Goal: Navigation & Orientation: Find specific page/section

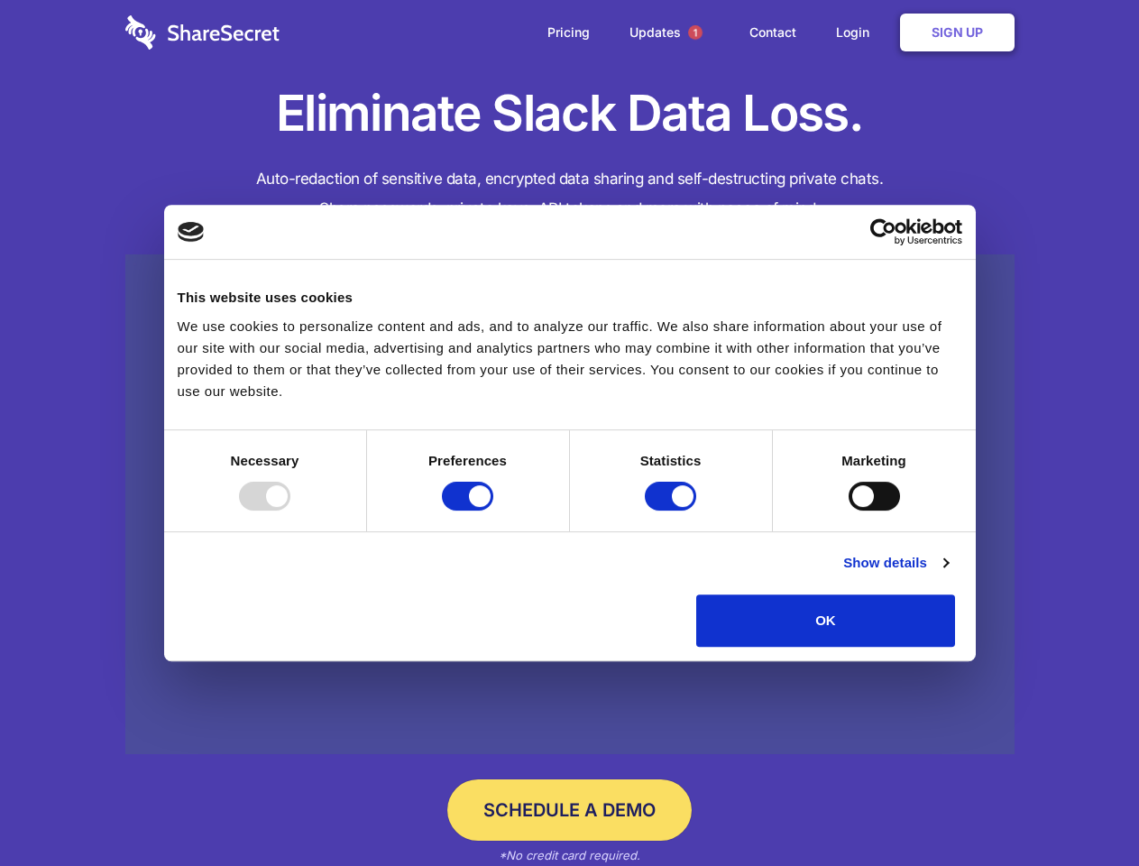
click at [290, 510] on div at bounding box center [264, 496] width 51 height 29
click at [493, 510] on input "Preferences" at bounding box center [467, 496] width 51 height 29
checkbox input "false"
click at [673, 510] on input "Statistics" at bounding box center [670, 496] width 51 height 29
checkbox input "false"
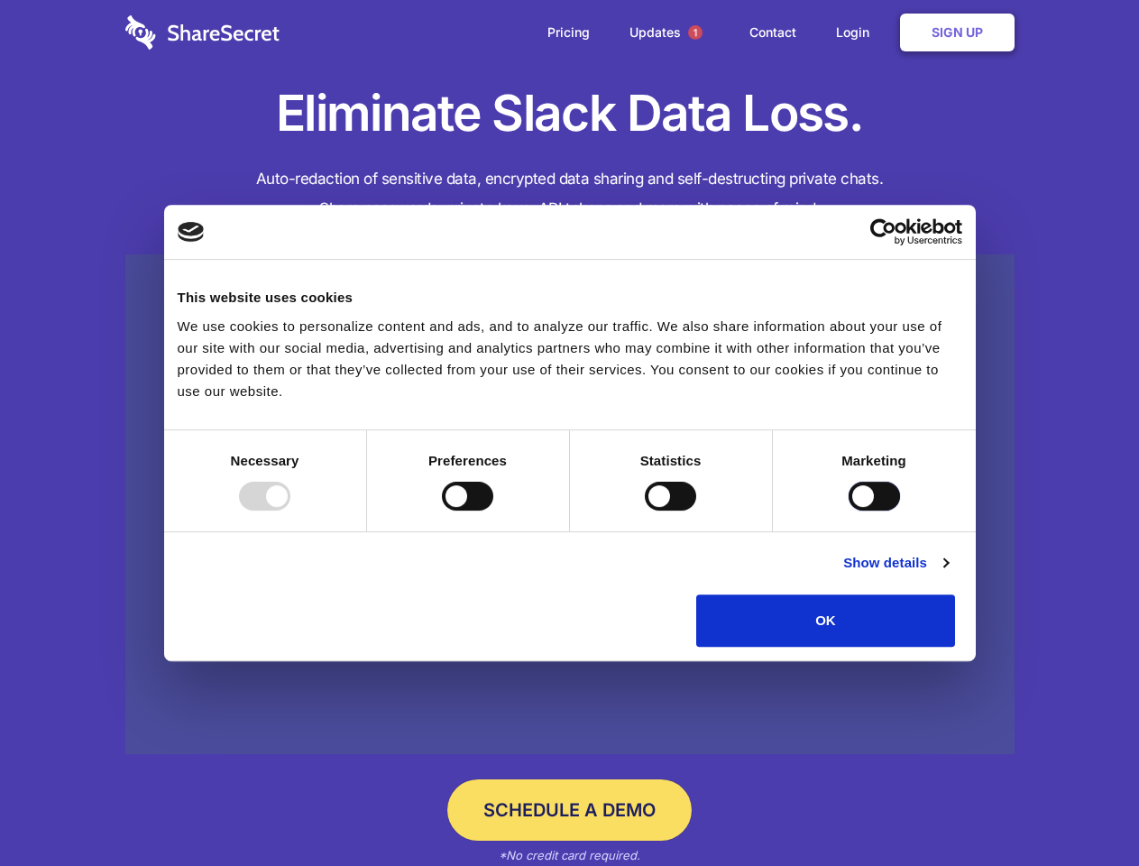
click at [849, 510] on input "Marketing" at bounding box center [874, 496] width 51 height 29
checkbox input "true"
click at [948, 574] on link "Show details" at bounding box center [895, 563] width 105 height 22
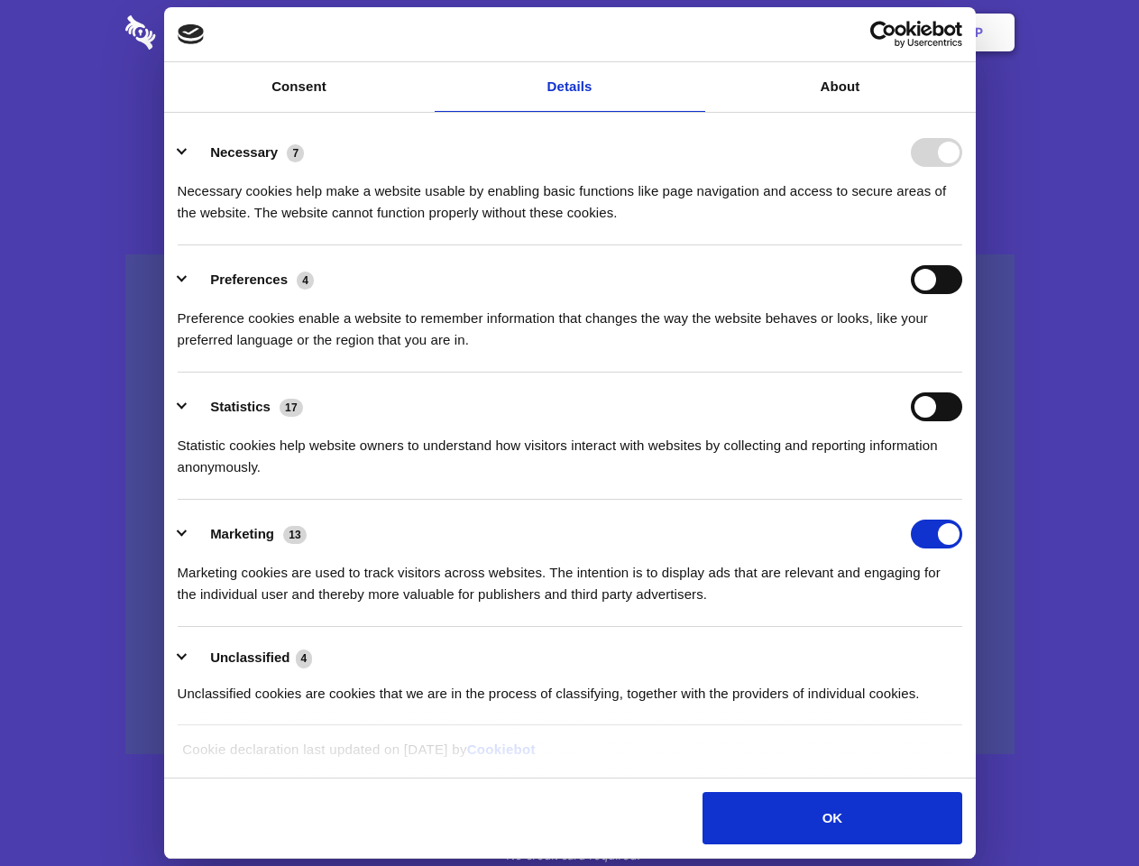
click at [962, 245] on li "Necessary 7 Necessary cookies help make a website usable by enabling basic func…" at bounding box center [570, 181] width 785 height 127
click at [694, 32] on span "1" at bounding box center [695, 32] width 14 height 14
